Goal: Task Accomplishment & Management: Complete application form

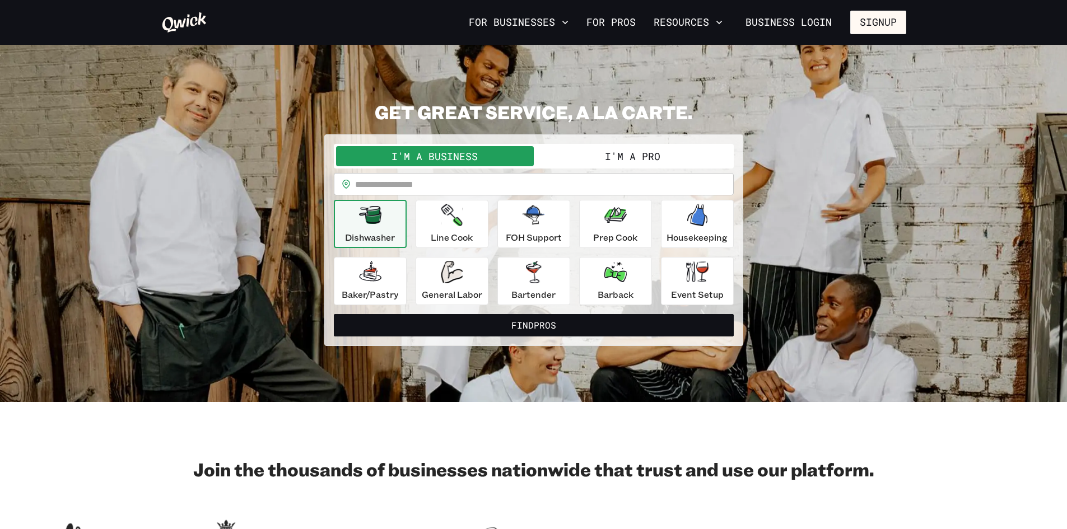
click at [635, 160] on button "I'm a Pro" at bounding box center [633, 156] width 198 height 20
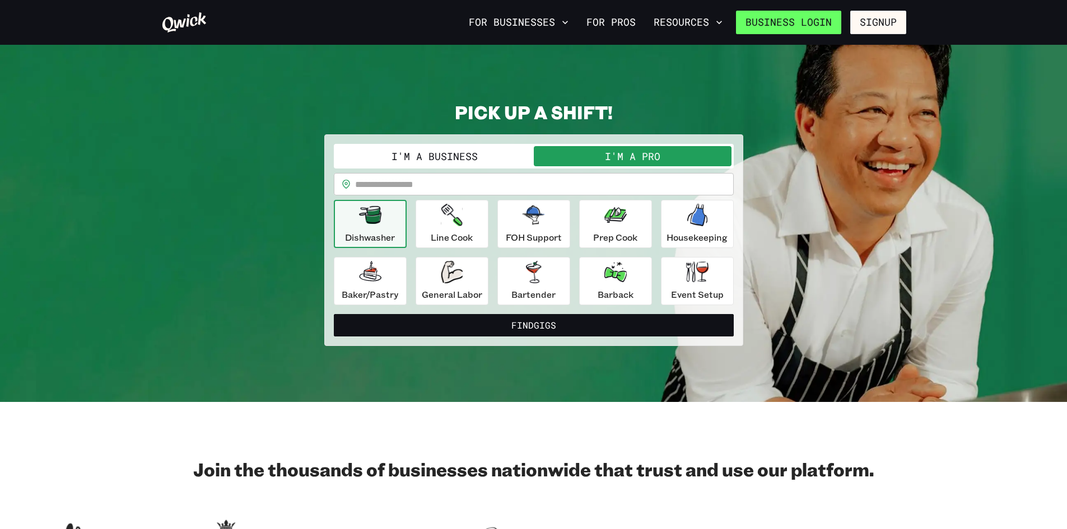
click at [821, 20] on link "Business Login" at bounding box center [788, 23] width 105 height 24
click at [511, 187] on input "text" at bounding box center [544, 184] width 379 height 22
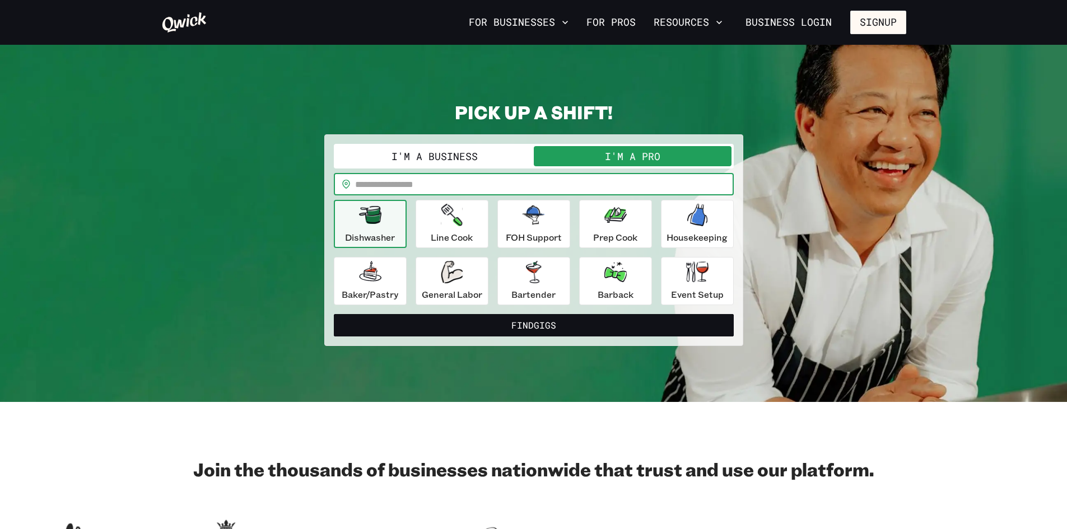
type input "*****"
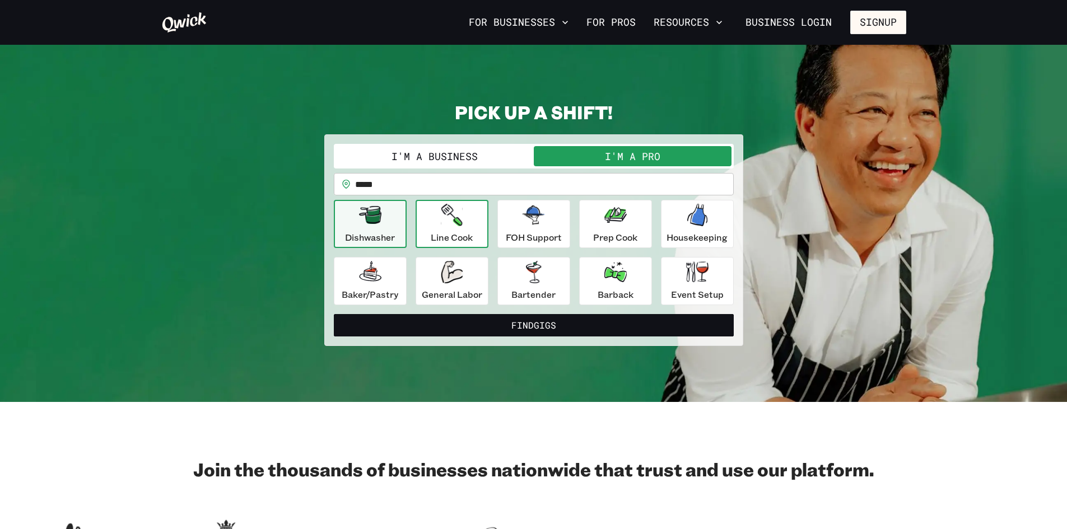
click at [453, 235] on p "Line Cook" at bounding box center [452, 237] width 42 height 13
click at [517, 337] on div "I'm a Business I'm a Pro I’m a PRO looking for Gigs as a.. Line Cook ********* …" at bounding box center [533, 240] width 419 height 212
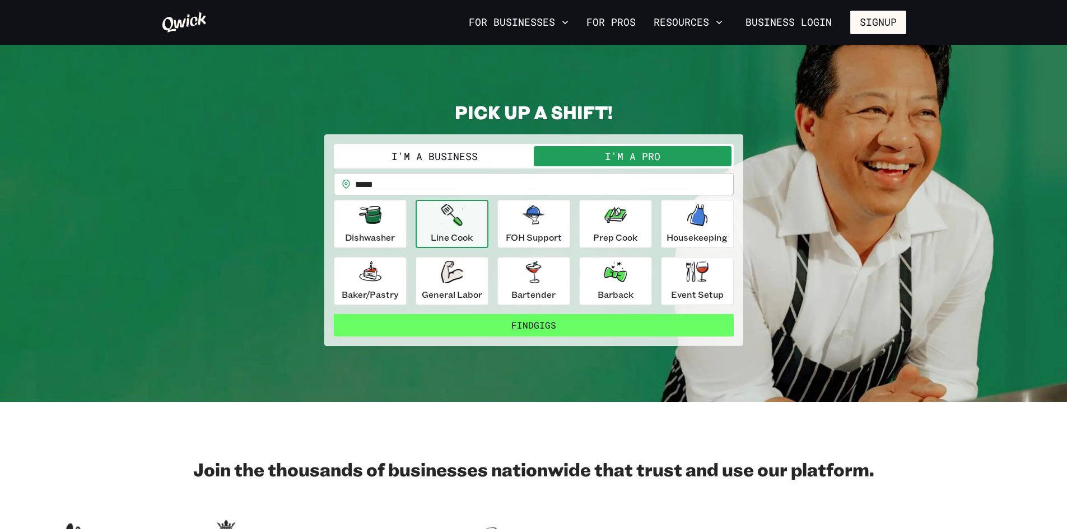
click at [517, 328] on button "Find Gigs" at bounding box center [534, 325] width 400 height 22
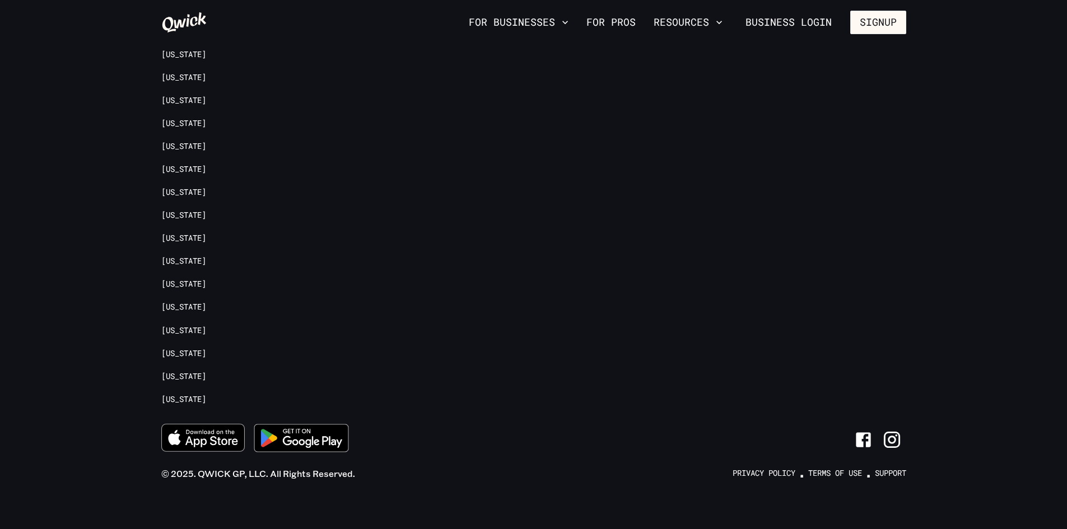
scroll to position [1548, 0]
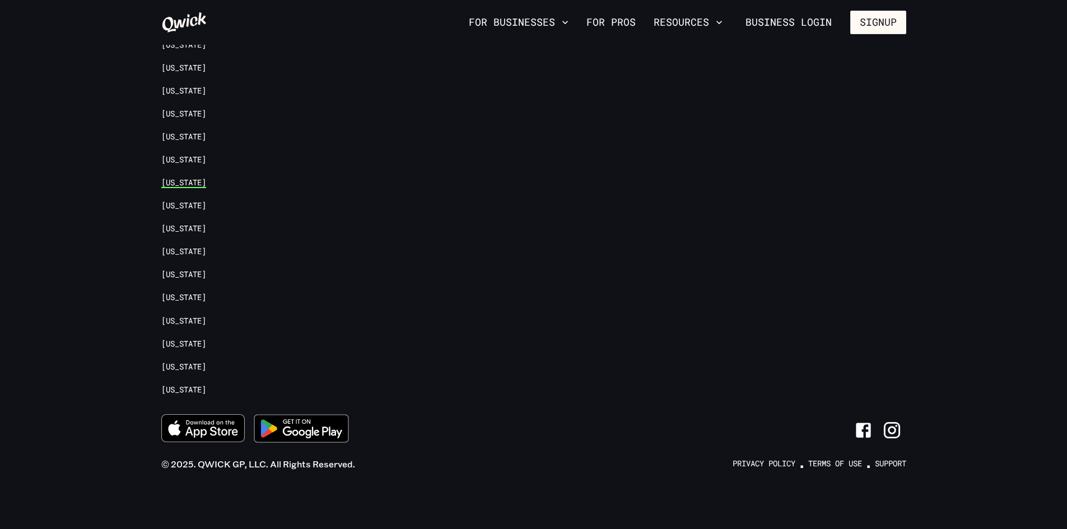
click at [206, 183] on link "[US_STATE]" at bounding box center [183, 183] width 45 height 11
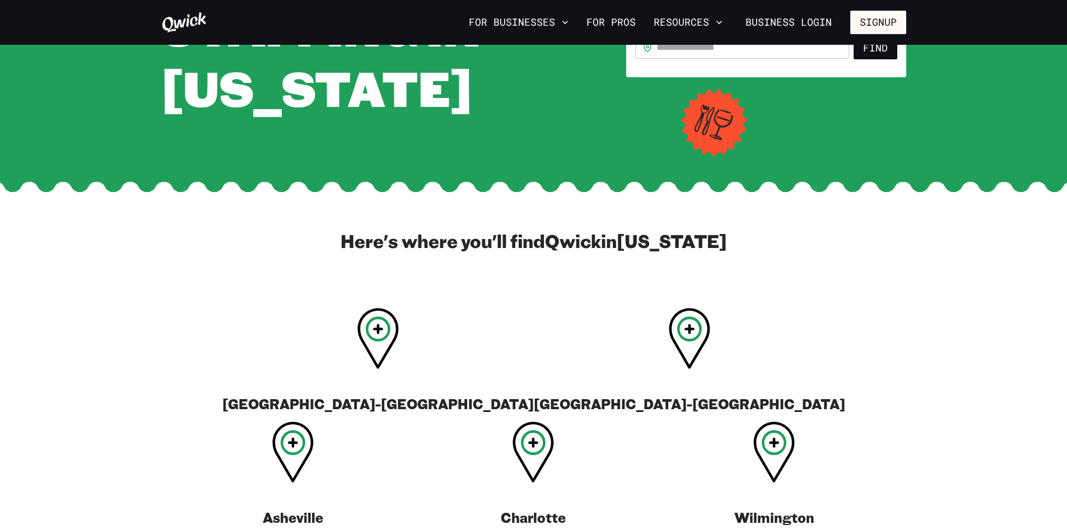
scroll to position [448, 0]
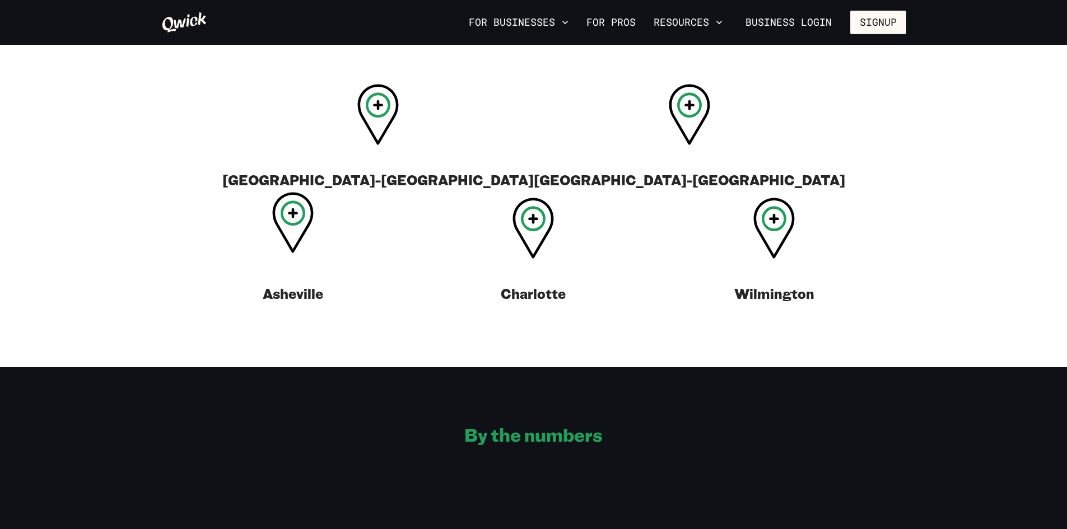
click at [314, 192] on icon at bounding box center [292, 222] width 41 height 61
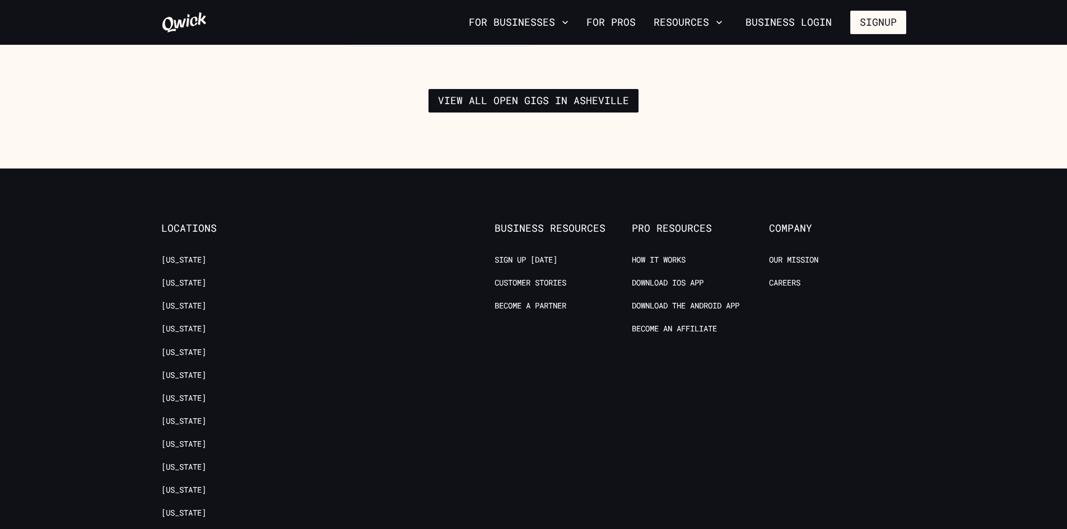
scroll to position [1905, 0]
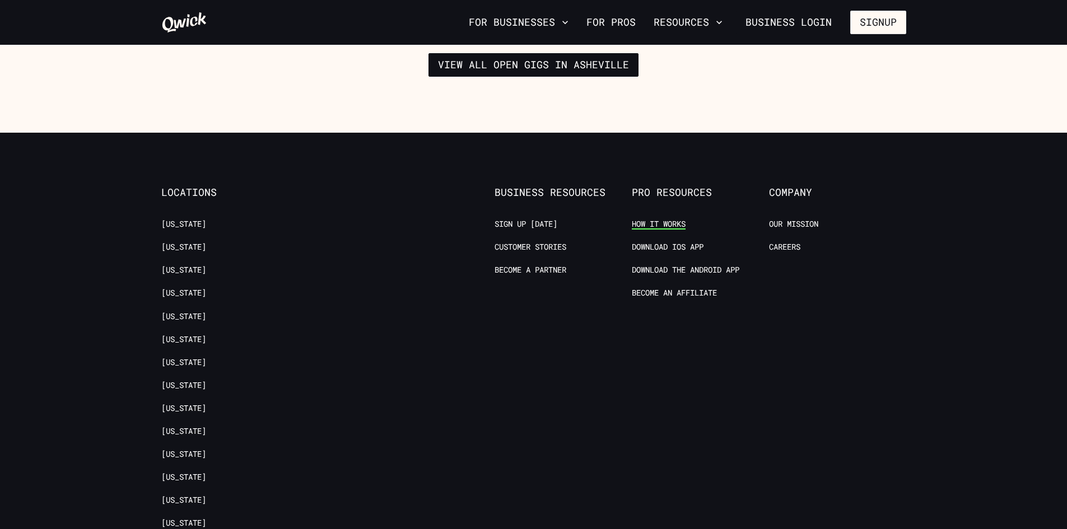
click at [668, 219] on link "How it Works" at bounding box center [659, 224] width 54 height 11
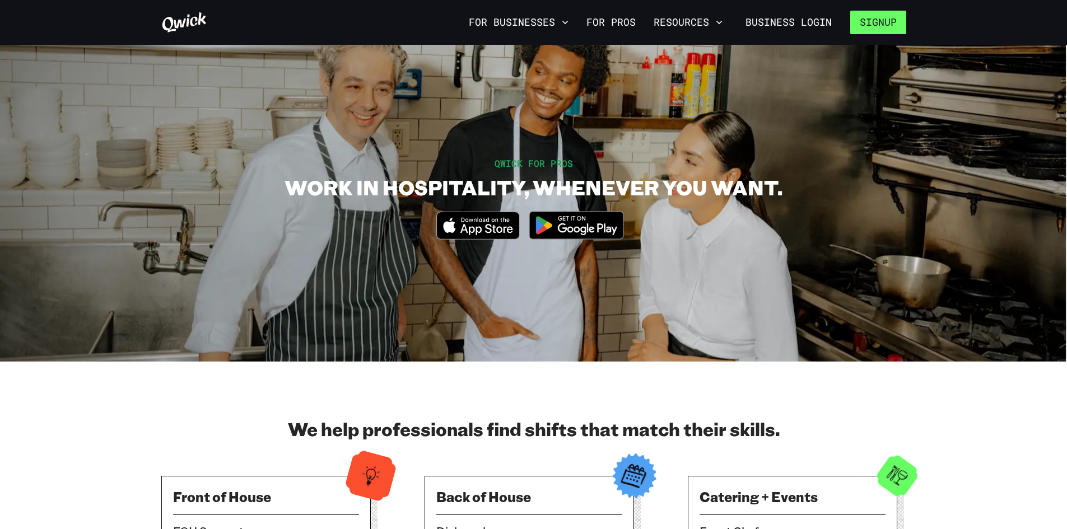
click at [881, 21] on button "Signup" at bounding box center [878, 23] width 56 height 24
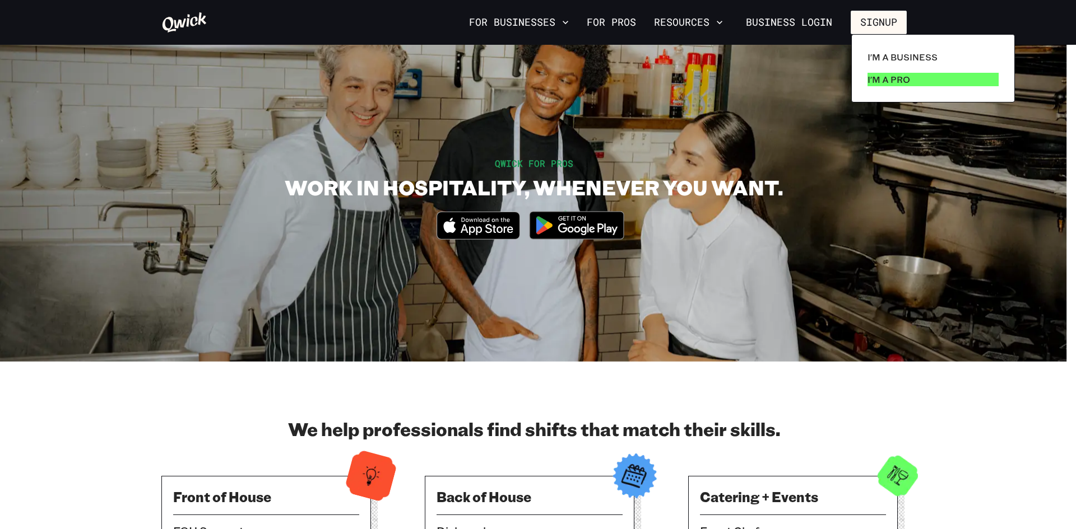
click at [887, 78] on p "I'm a Pro" at bounding box center [888, 79] width 43 height 13
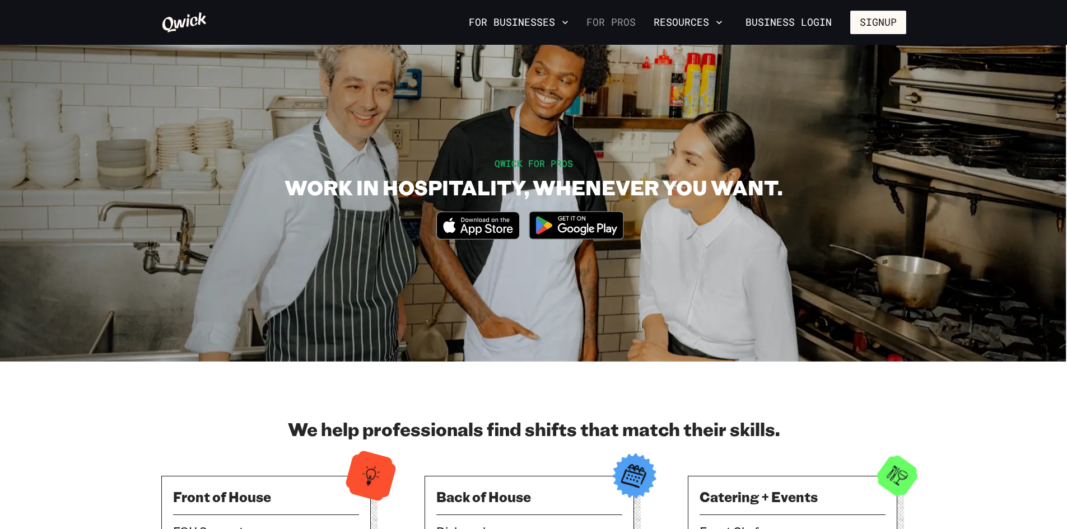
click at [608, 18] on link "For Pros" at bounding box center [611, 22] width 58 height 19
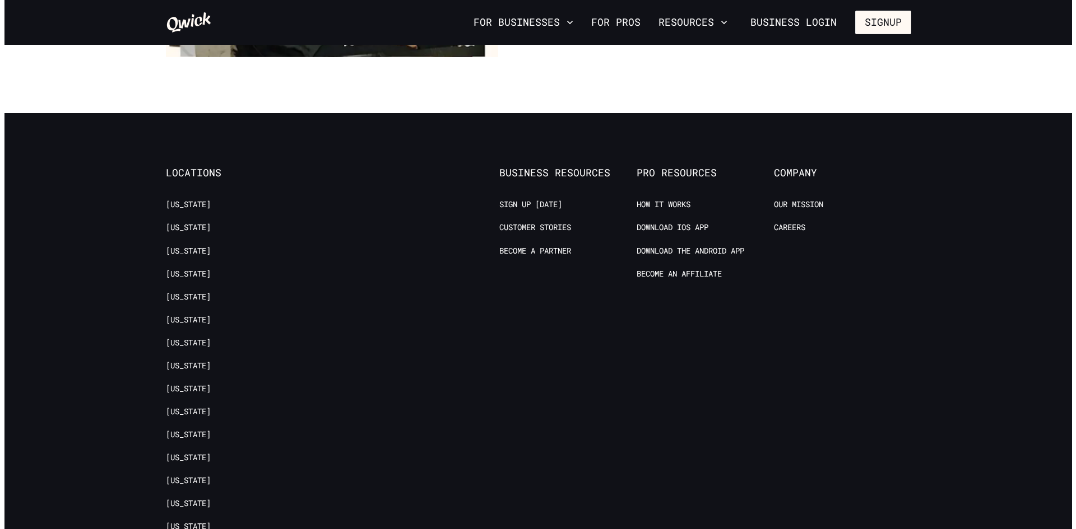
scroll to position [2223, 0]
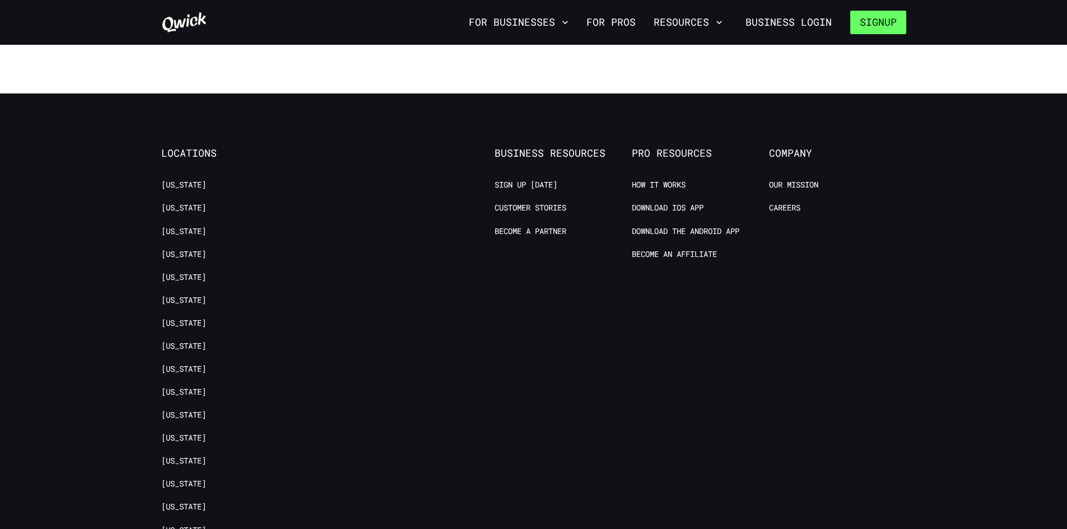
click at [865, 24] on button "Signup" at bounding box center [878, 23] width 56 height 24
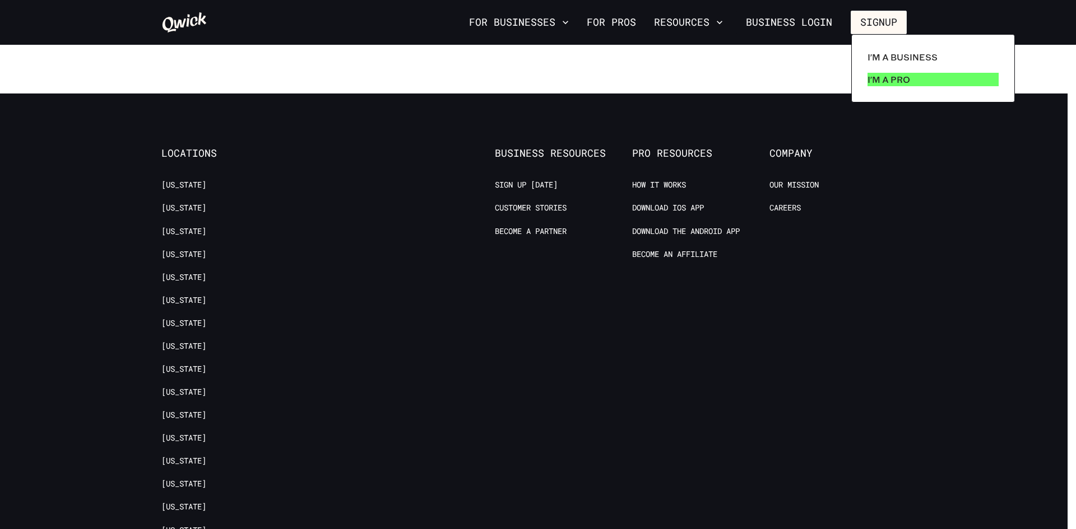
click at [893, 80] on p "I'm a Pro" at bounding box center [888, 79] width 43 height 13
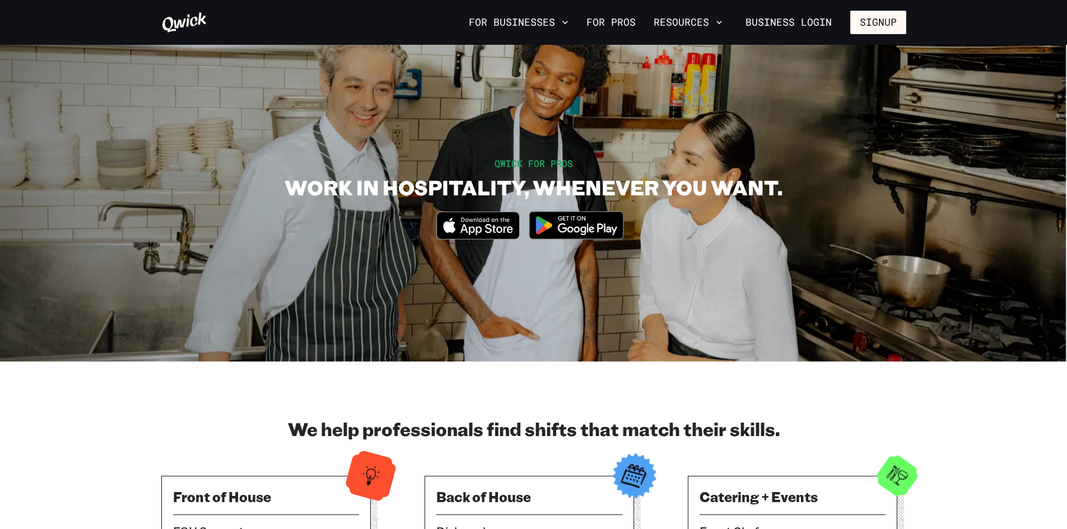
click at [526, 169] on span "QWICK FOR PROS" at bounding box center [534, 163] width 78 height 12
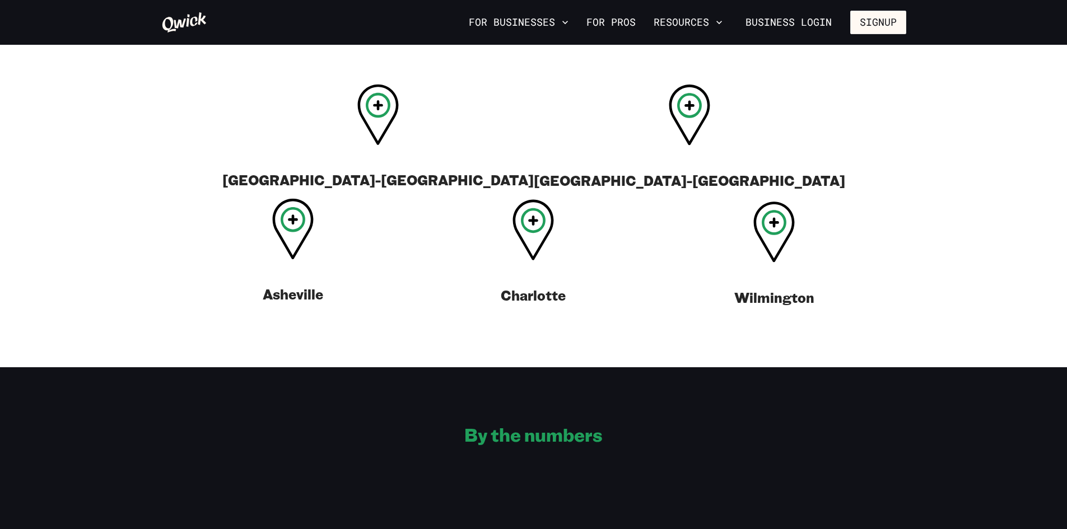
scroll to position [1548, 0]
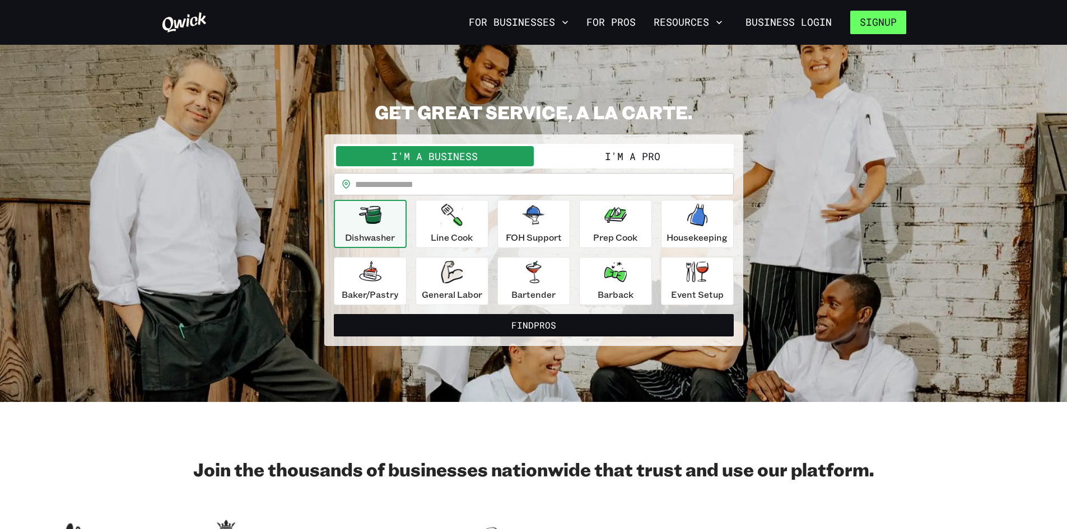
click at [882, 25] on button "Signup" at bounding box center [878, 23] width 56 height 24
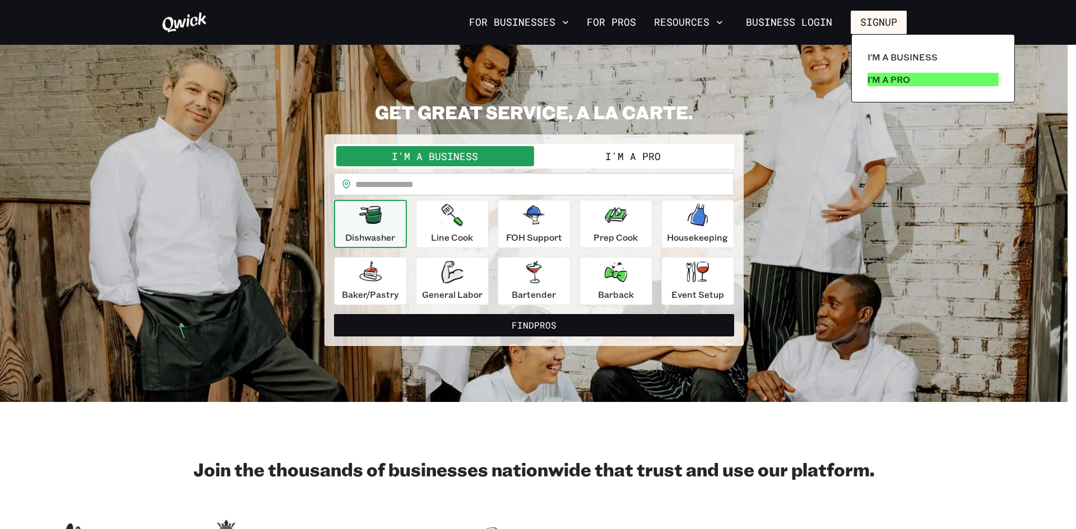
click at [901, 80] on p "I'm a Pro" at bounding box center [888, 79] width 43 height 13
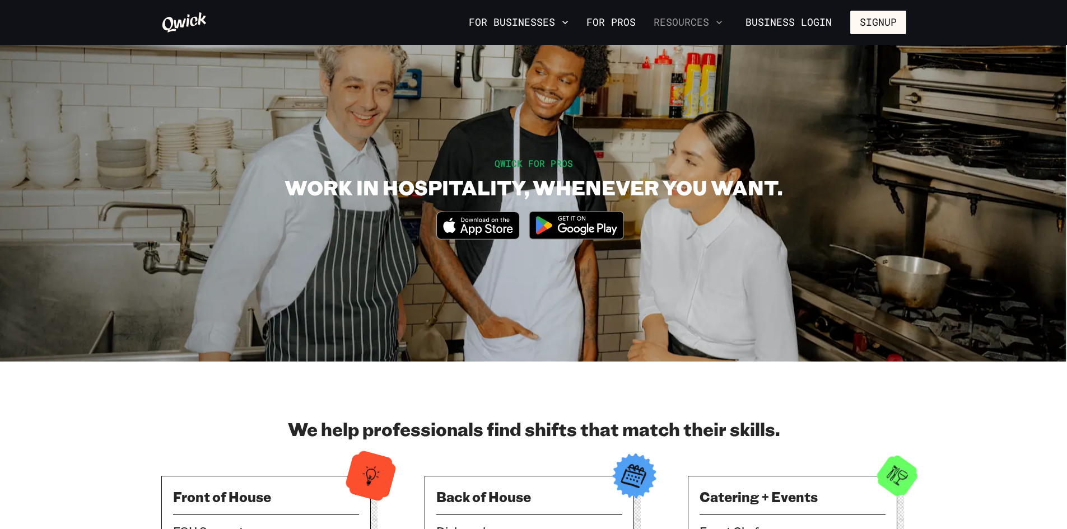
click at [680, 21] on button "Resources" at bounding box center [688, 22] width 78 height 19
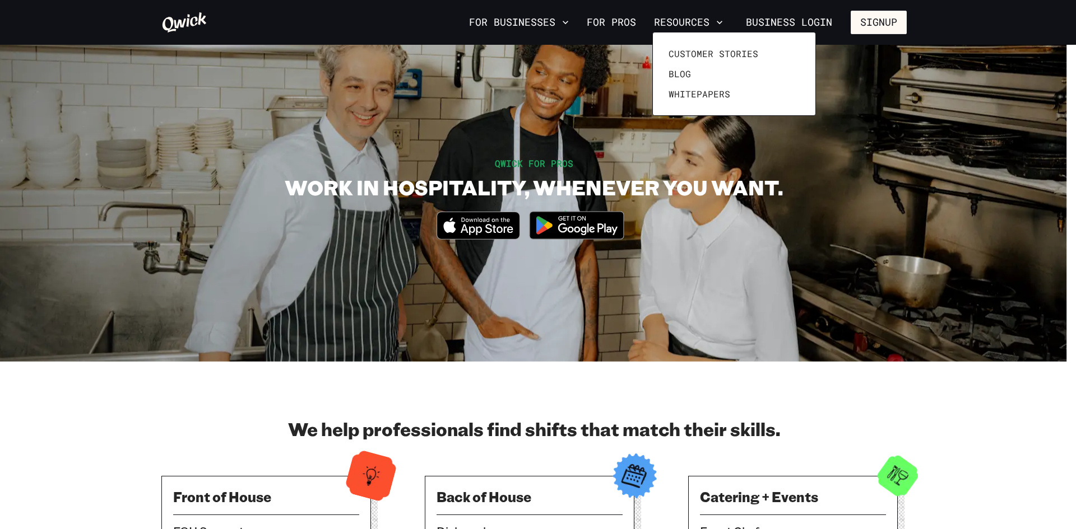
click at [933, 28] on div at bounding box center [538, 264] width 1076 height 529
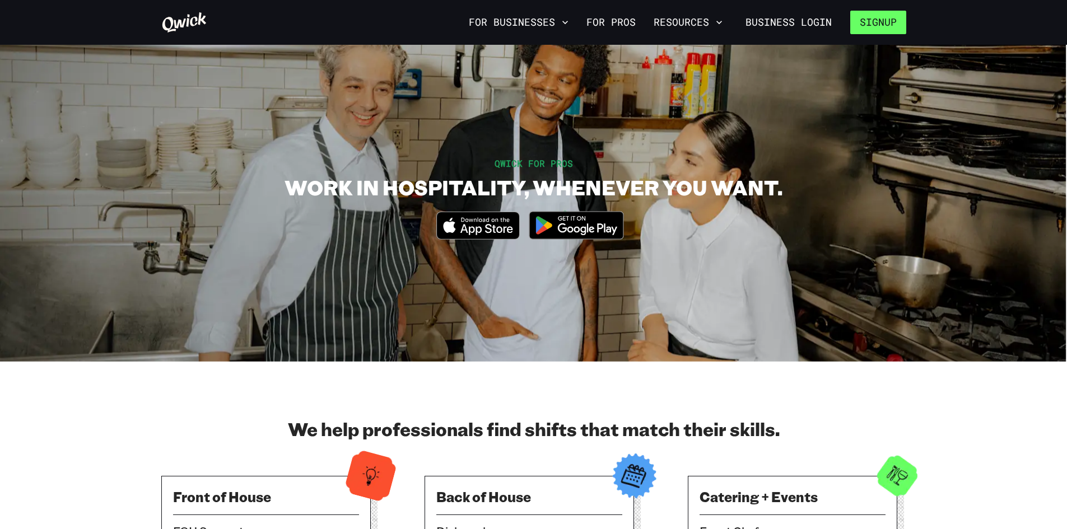
click at [885, 22] on button "Signup" at bounding box center [878, 23] width 56 height 24
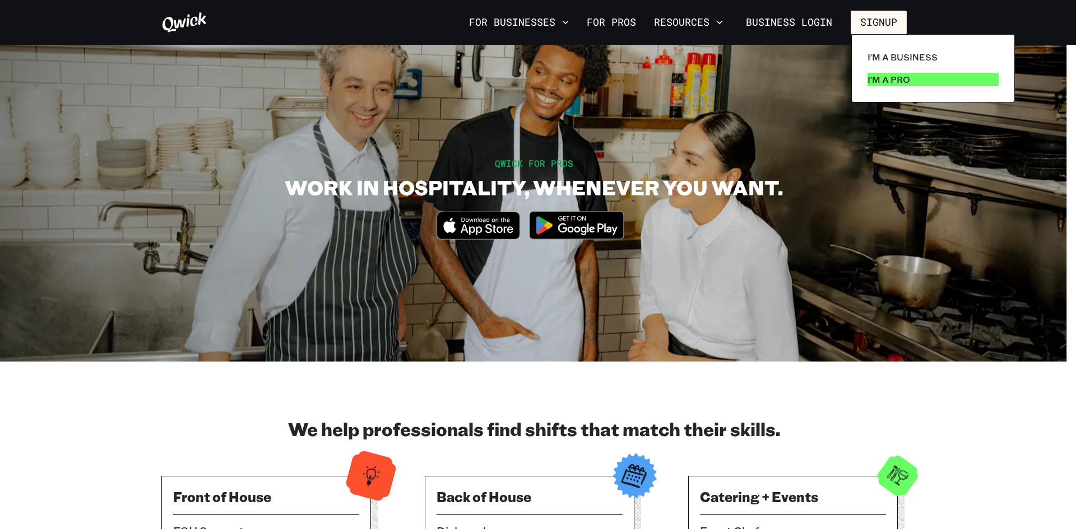
click at [899, 73] on p "I'm a Pro" at bounding box center [888, 79] width 43 height 13
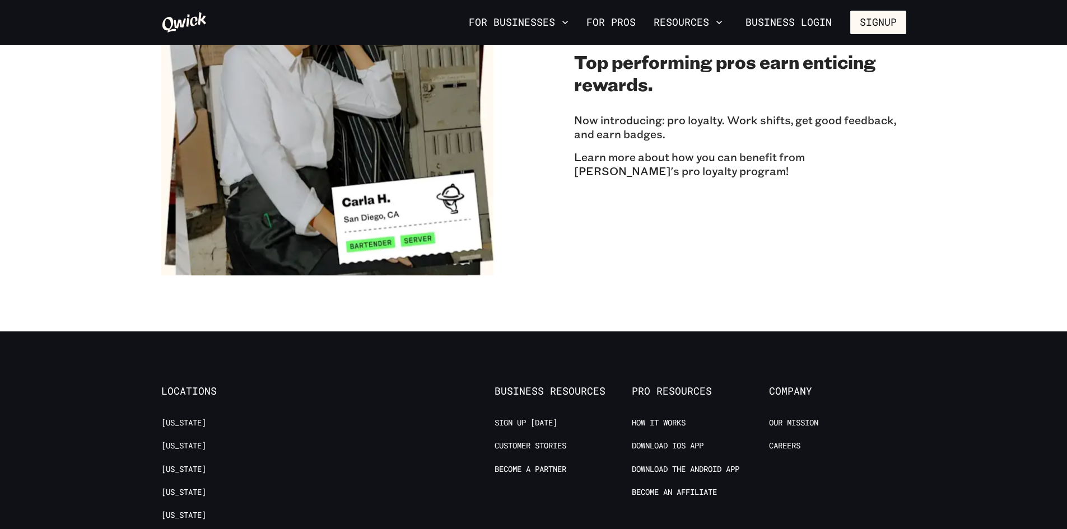
scroll to position [1345, 0]
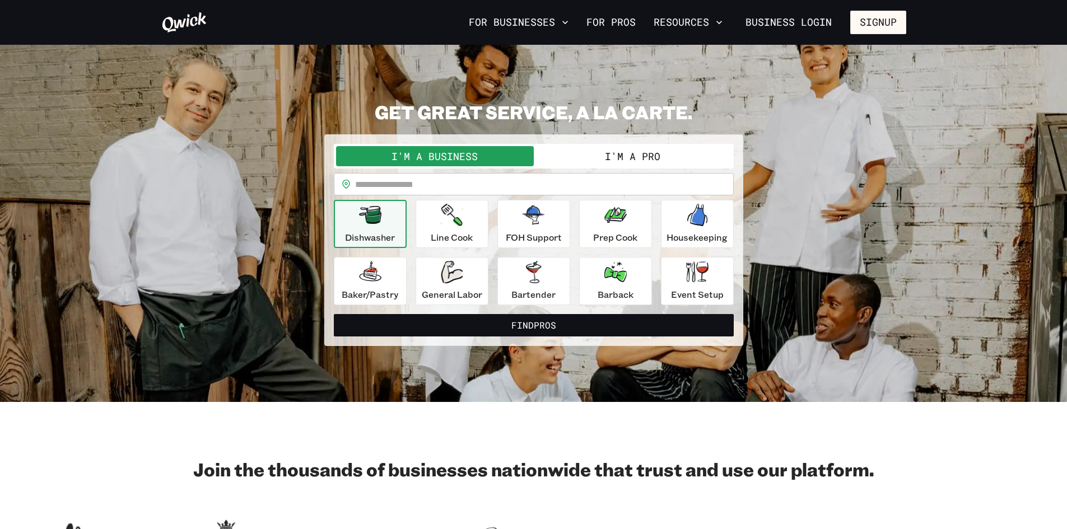
click at [645, 157] on button "I'm a Pro" at bounding box center [633, 156] width 198 height 20
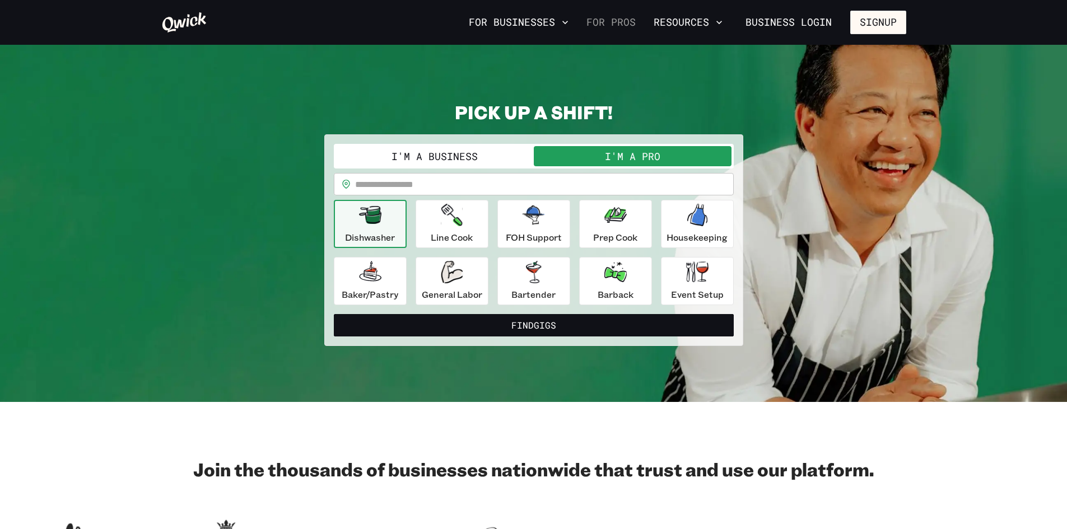
click at [619, 14] on link "For Pros" at bounding box center [611, 22] width 58 height 19
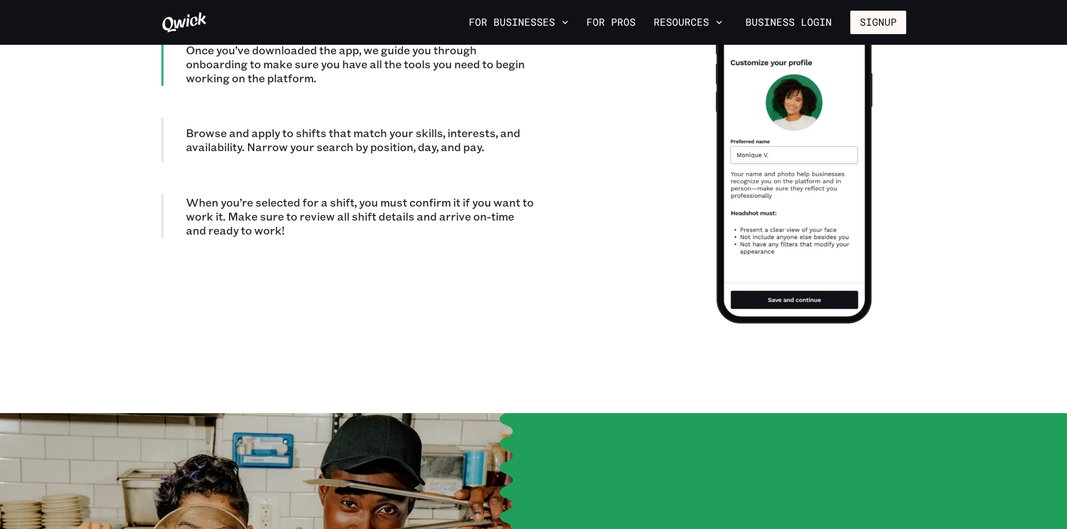
scroll to position [1849, 0]
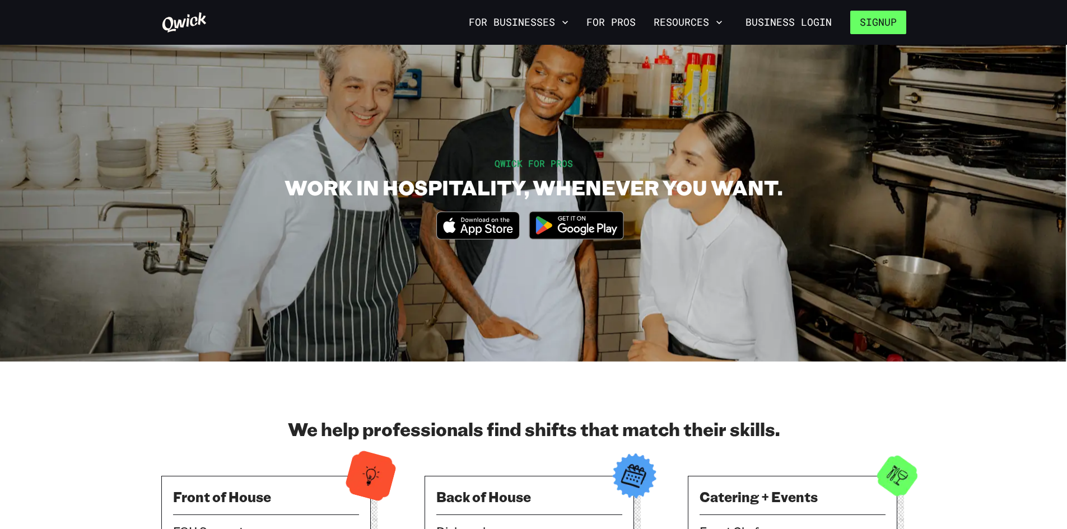
click at [880, 31] on button "Signup" at bounding box center [878, 23] width 56 height 24
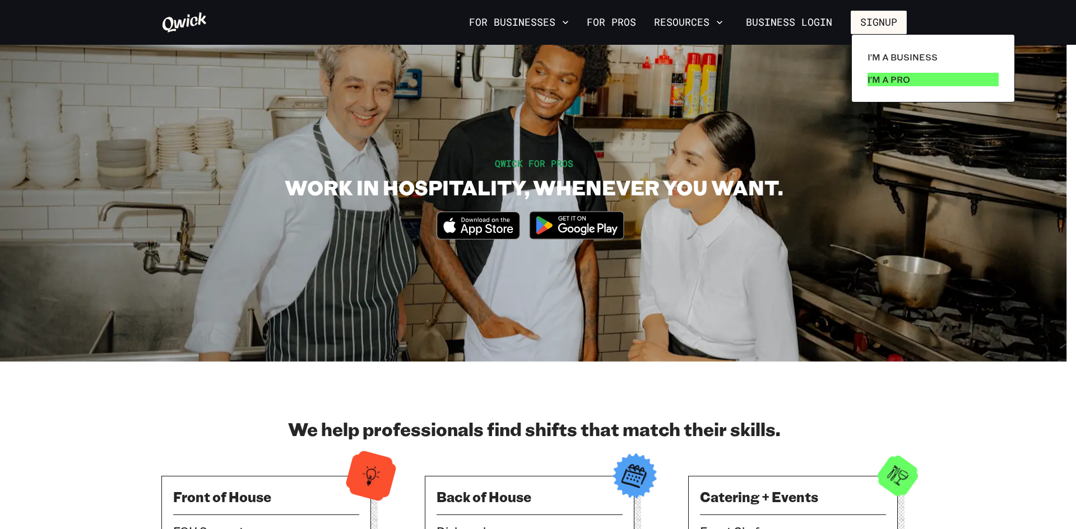
click at [886, 89] on link "I'm a Pro" at bounding box center [933, 79] width 140 height 22
click at [887, 77] on p "I'm a Pro" at bounding box center [888, 79] width 43 height 13
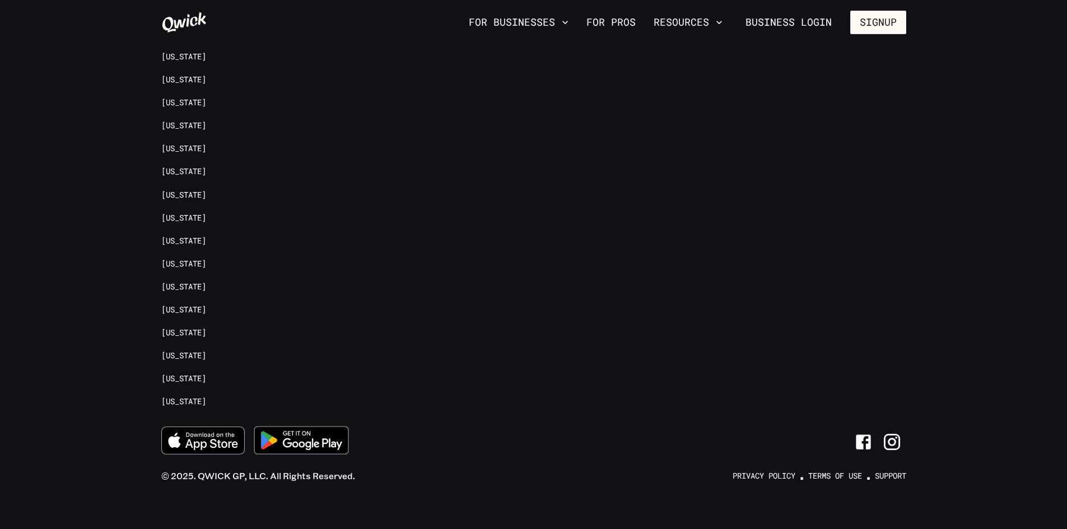
scroll to position [2559, 0]
click at [891, 471] on link "Support" at bounding box center [890, 476] width 31 height 11
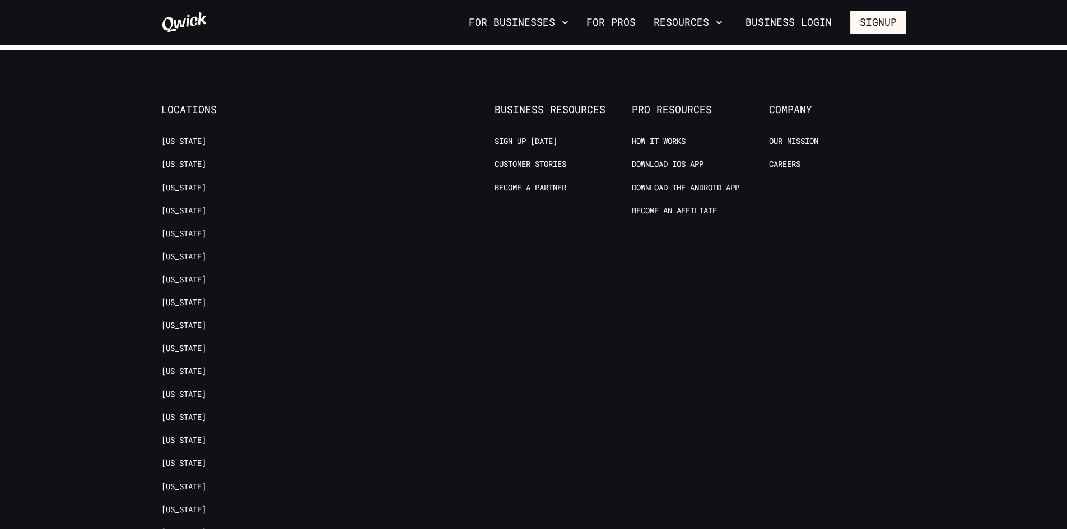
scroll to position [1831, 0]
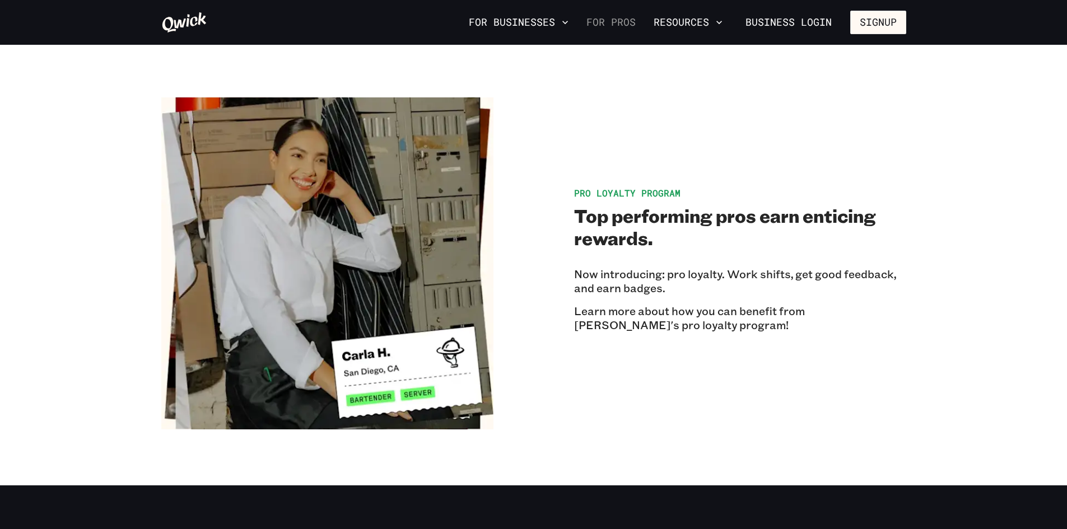
click at [622, 21] on link "For Pros" at bounding box center [611, 22] width 58 height 19
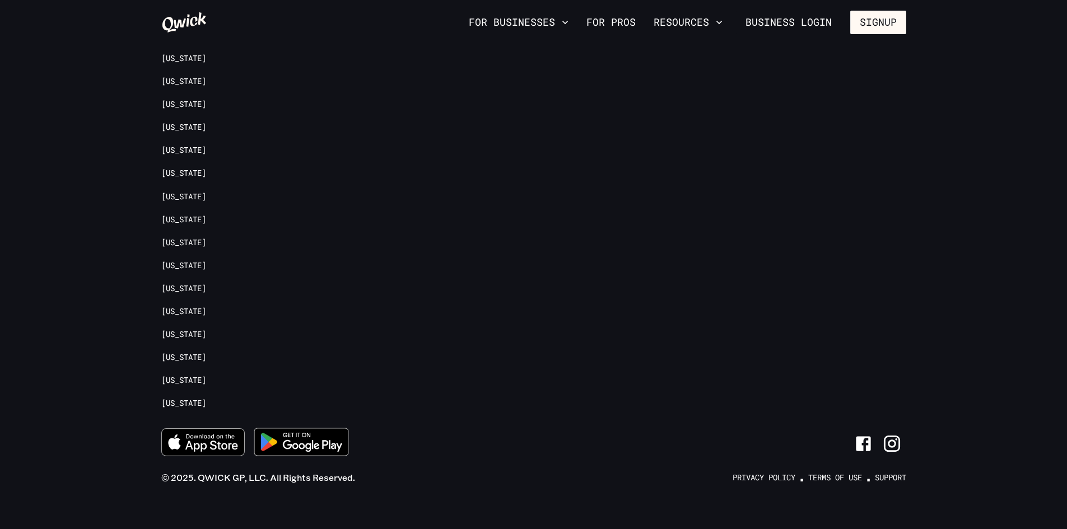
scroll to position [2559, 0]
